Goal: Transaction & Acquisition: Purchase product/service

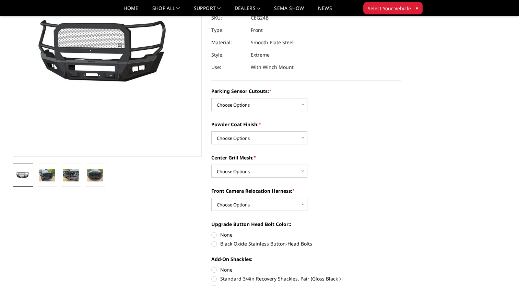
scroll to position [103, 0]
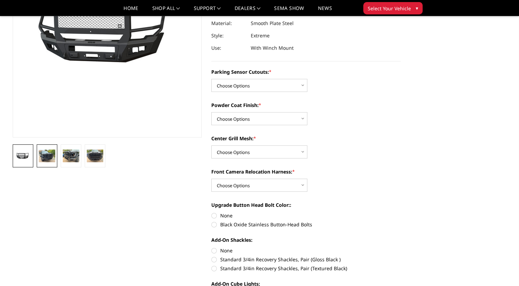
click at [43, 153] on img at bounding box center [47, 155] width 16 height 12
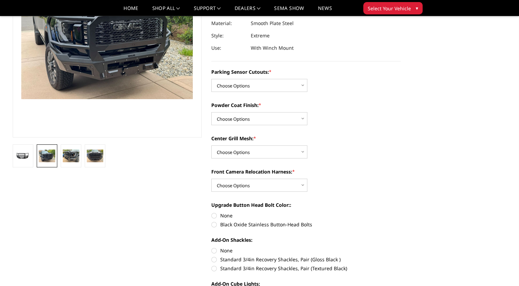
scroll to position [79, 0]
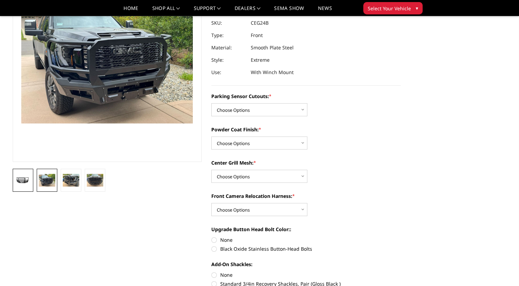
click at [21, 177] on img at bounding box center [23, 181] width 16 height 8
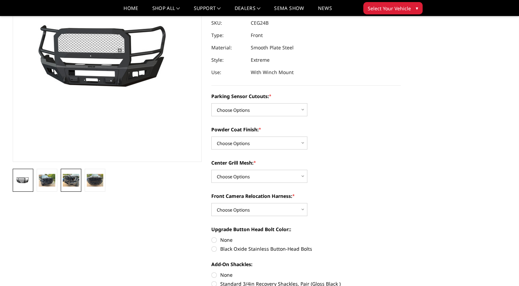
click at [70, 182] on img at bounding box center [71, 180] width 16 height 12
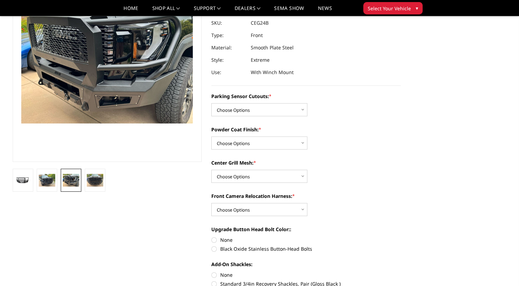
scroll to position [55, 0]
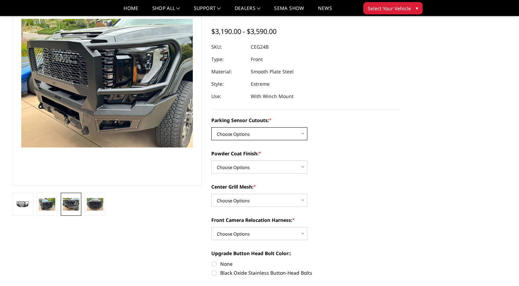
click at [304, 133] on select "Choose Options No - Without Parking Sensor Cutouts Yes - With Parking Sensor Cu…" at bounding box center [259, 133] width 96 height 13
select select "2143"
click at [211, 127] on select "Choose Options No - Without Parking Sensor Cutouts Yes - With Parking Sensor Cu…" at bounding box center [259, 133] width 96 height 13
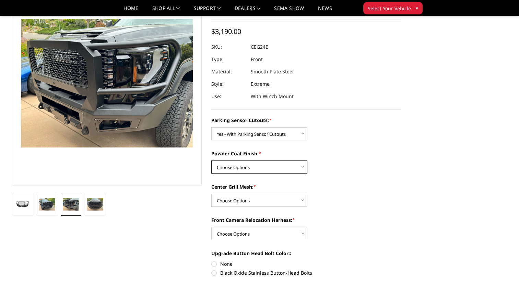
click at [300, 167] on select "Choose Options Bare Metal Textured Black Powder Coat" at bounding box center [259, 166] width 96 height 13
select select "2145"
click at [211, 160] on select "Choose Options Bare Metal Textured Black Powder Coat" at bounding box center [259, 166] width 96 height 13
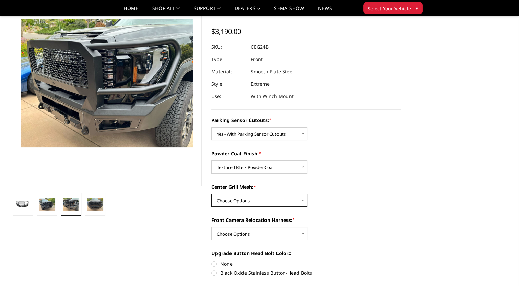
click at [304, 200] on select "Choose Options WITH Center Grill Mesh WITHOUT Center Grill Mesh" at bounding box center [259, 200] width 96 height 13
select select "2146"
click at [211, 194] on select "Choose Options WITH Center Grill Mesh WITHOUT Center Grill Mesh" at bounding box center [259, 200] width 96 height 13
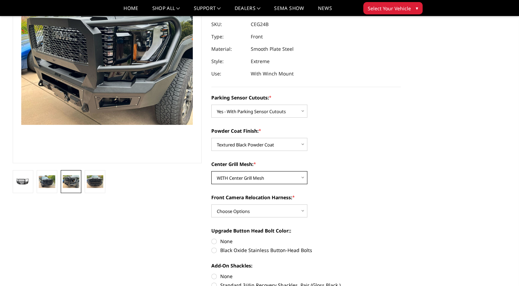
scroll to position [123, 0]
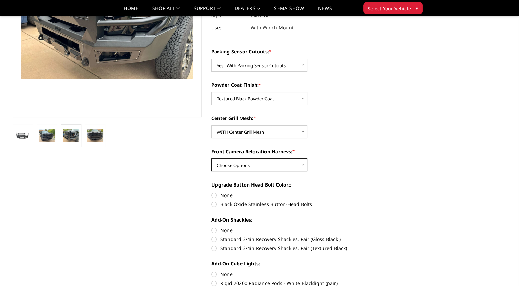
click at [300, 160] on select "Choose Options WITH Front Camera Relocation Harness WITHOUT Front Camera Reloca…" at bounding box center [259, 164] width 96 height 13
select select "2148"
click at [211, 158] on select "Choose Options WITH Front Camera Relocation Harness WITHOUT Front Camera Reloca…" at bounding box center [259, 164] width 96 height 13
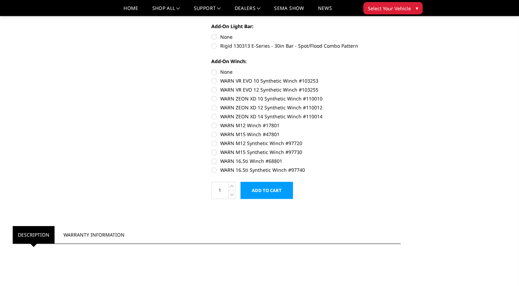
scroll to position [432, 0]
